Goal: Transaction & Acquisition: Purchase product/service

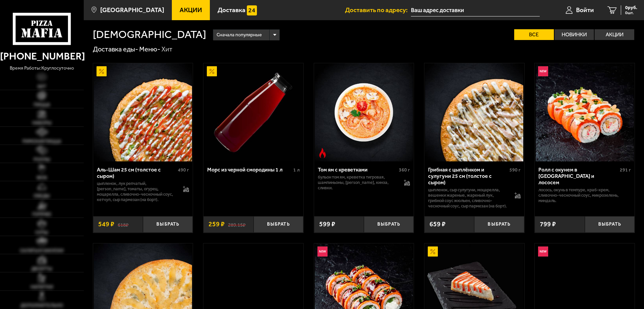
type input "[STREET_ADDRESS]"
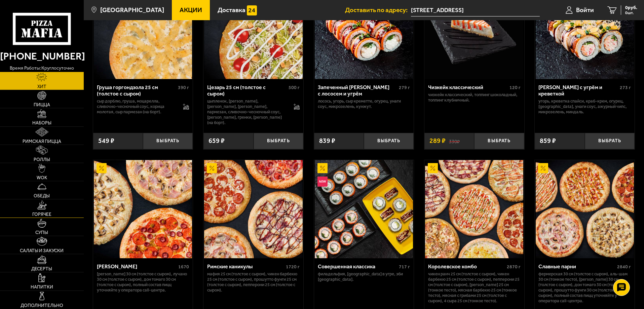
scroll to position [269, 0]
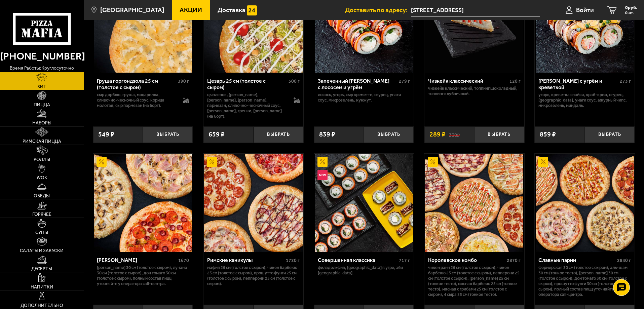
click at [182, 12] on span "Акции" at bounding box center [191, 10] width 23 height 6
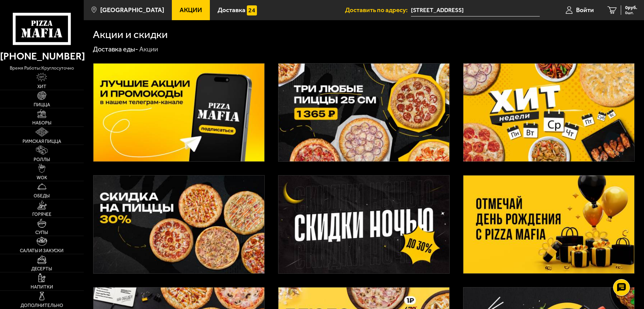
click at [209, 111] on img at bounding box center [178, 113] width 171 height 98
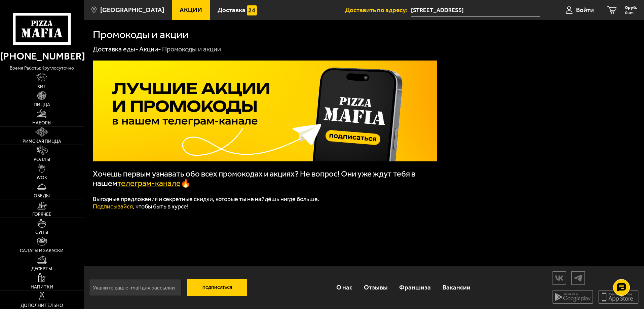
click at [118, 209] on link "Подписывайся" at bounding box center [113, 206] width 40 height 7
